Goal: Find specific page/section: Locate a particular part of the current website

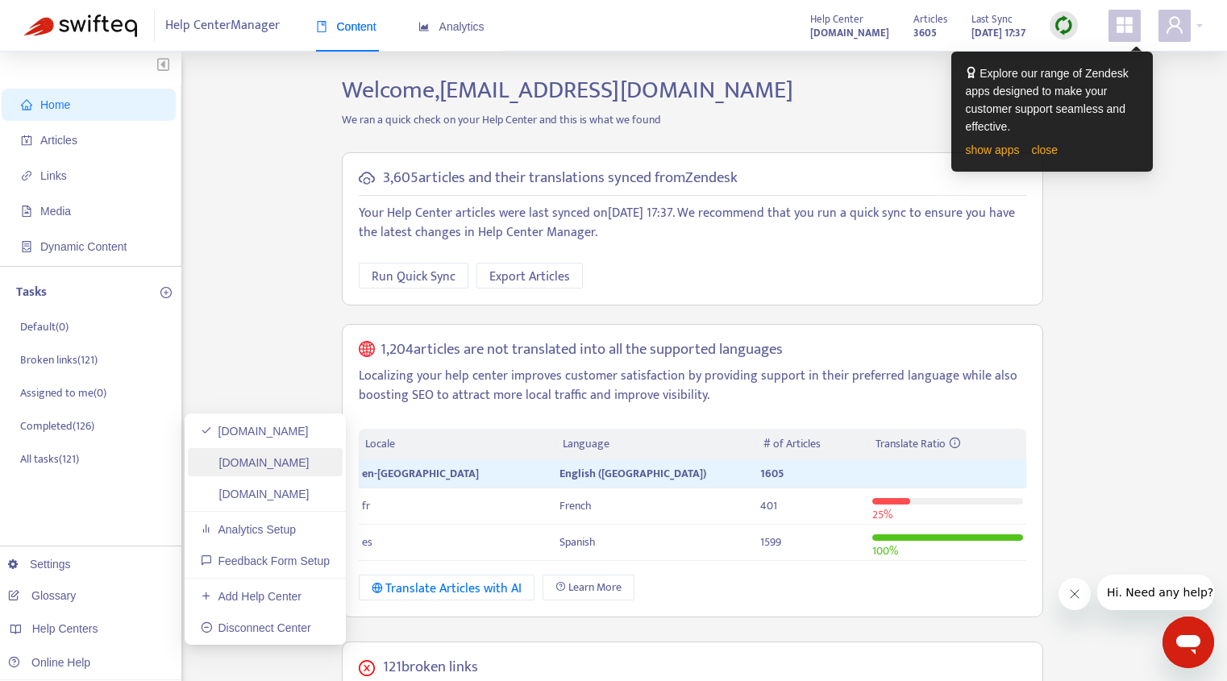
click at [263, 465] on link "[DOMAIN_NAME]" at bounding box center [255, 462] width 109 height 13
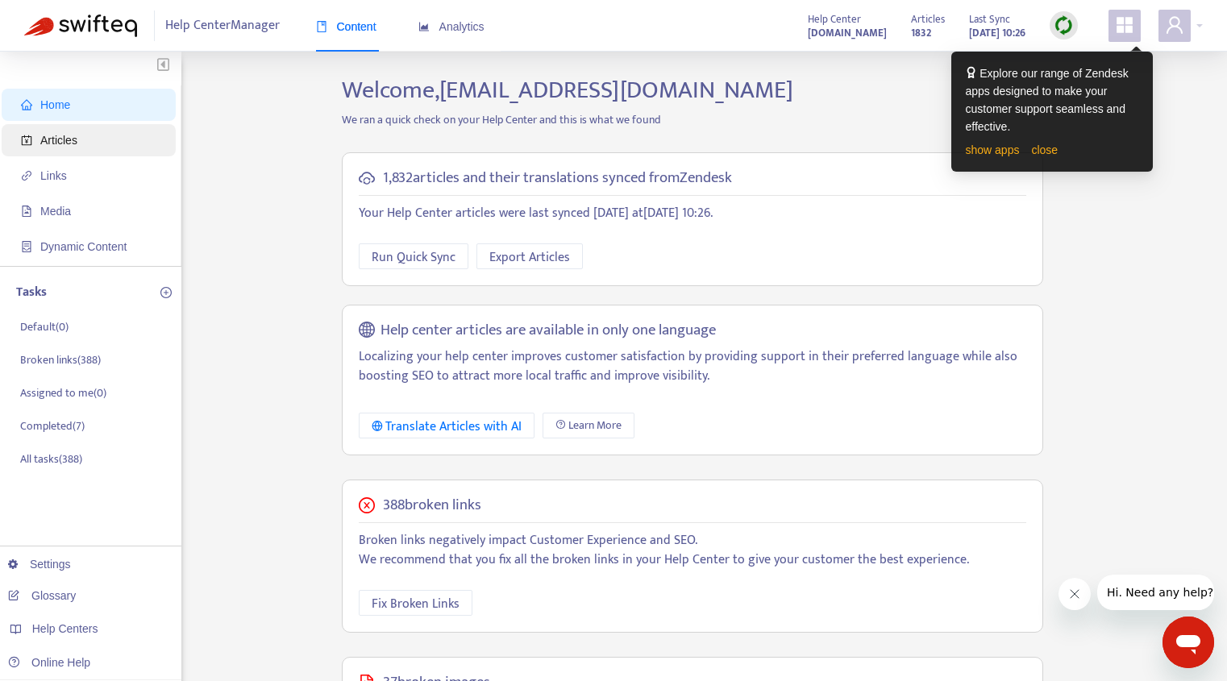
click at [62, 136] on span "Articles" at bounding box center [58, 140] width 37 height 13
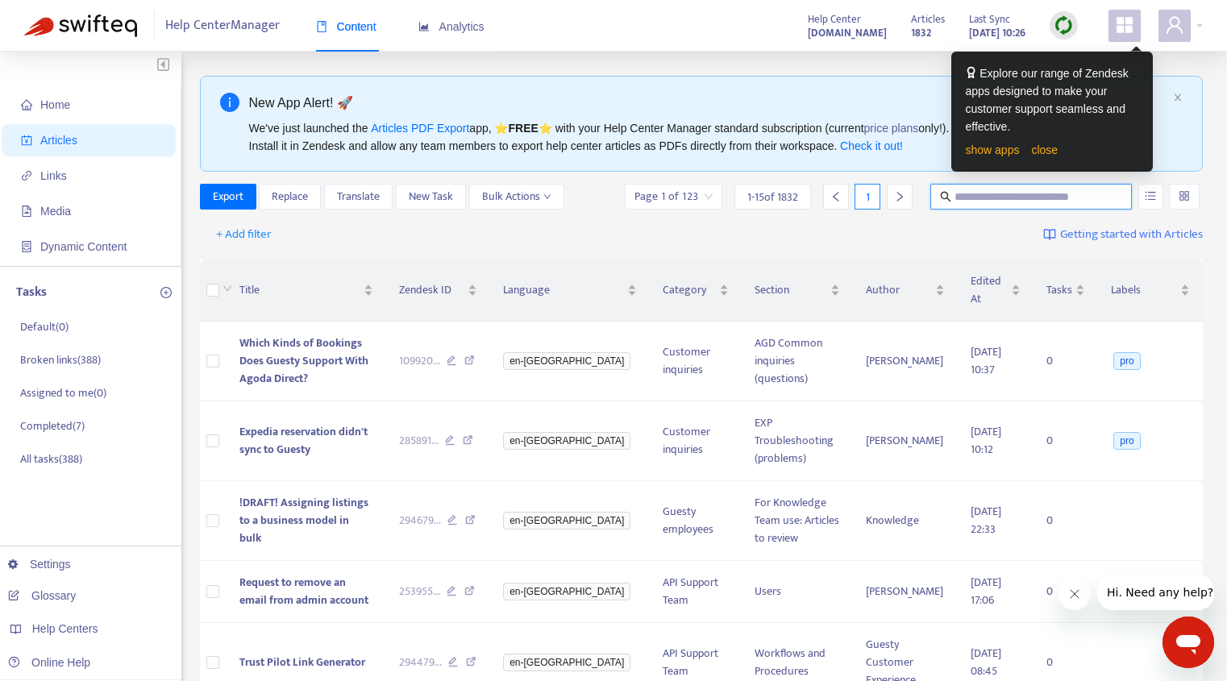
click at [980, 198] on input "text" at bounding box center [1032, 197] width 155 height 18
type input "*******"
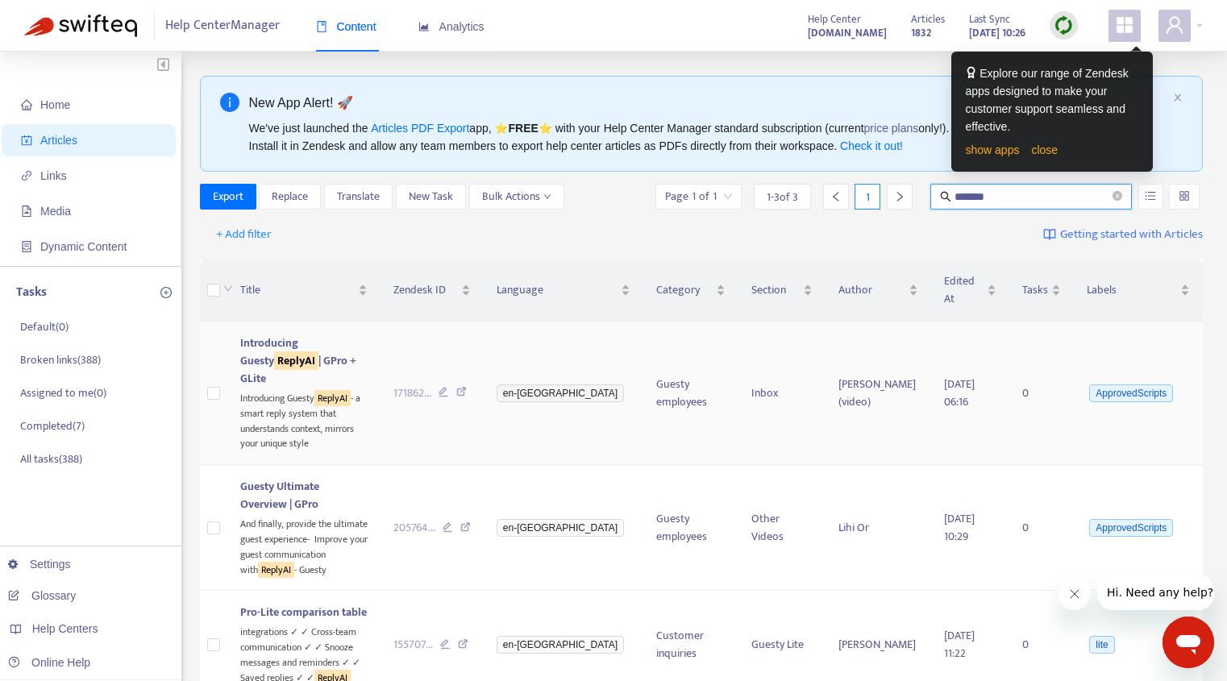
click at [467, 387] on icon at bounding box center [461, 394] width 10 height 15
click at [468, 639] on icon at bounding box center [463, 646] width 10 height 15
click at [471, 522] on icon at bounding box center [465, 529] width 10 height 15
